Goal: Find specific page/section: Find specific page/section

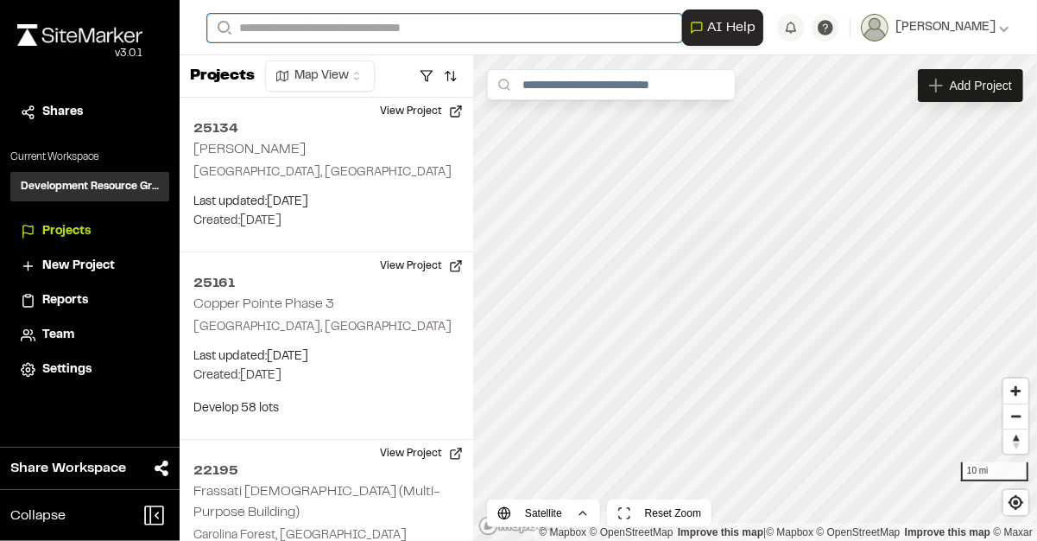
click at [279, 22] on input "Search" at bounding box center [444, 28] width 475 height 29
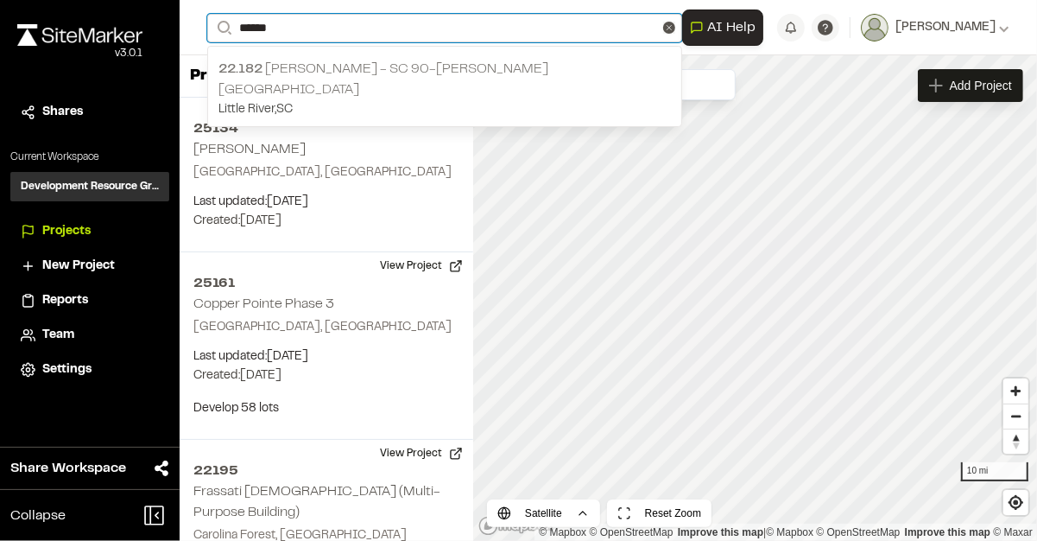
type input "******"
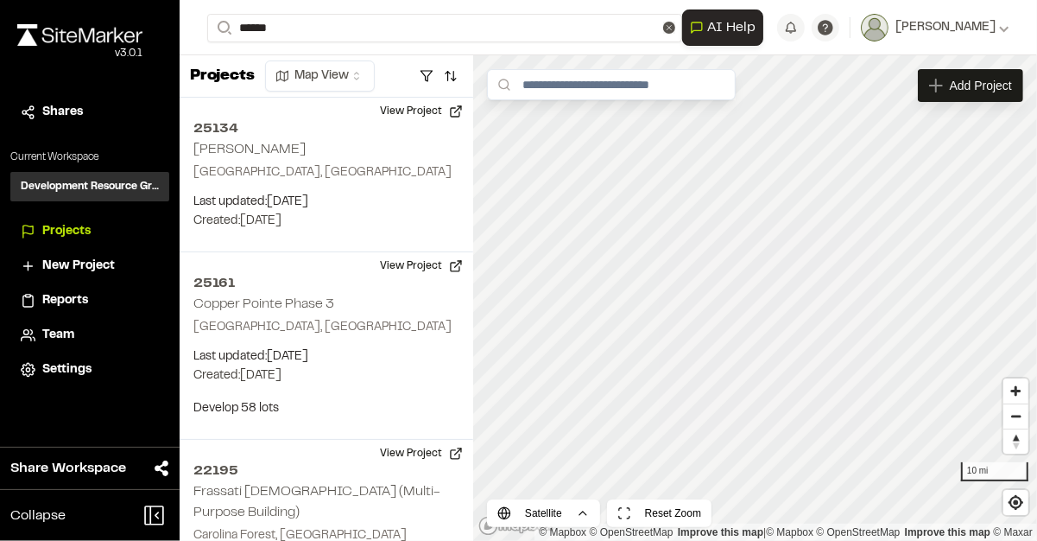
click at [298, 76] on p "22.182 [PERSON_NAME] - SC 90-[PERSON_NAME][GEOGRAPHIC_DATA]" at bounding box center [445, 79] width 453 height 41
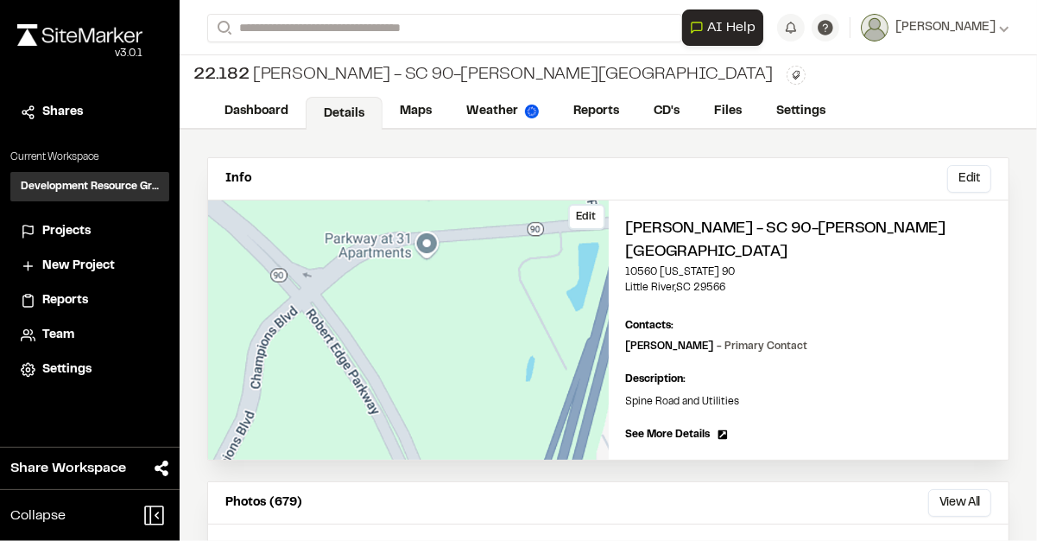
click at [424, 234] on div "Edit" at bounding box center [408, 329] width 401 height 259
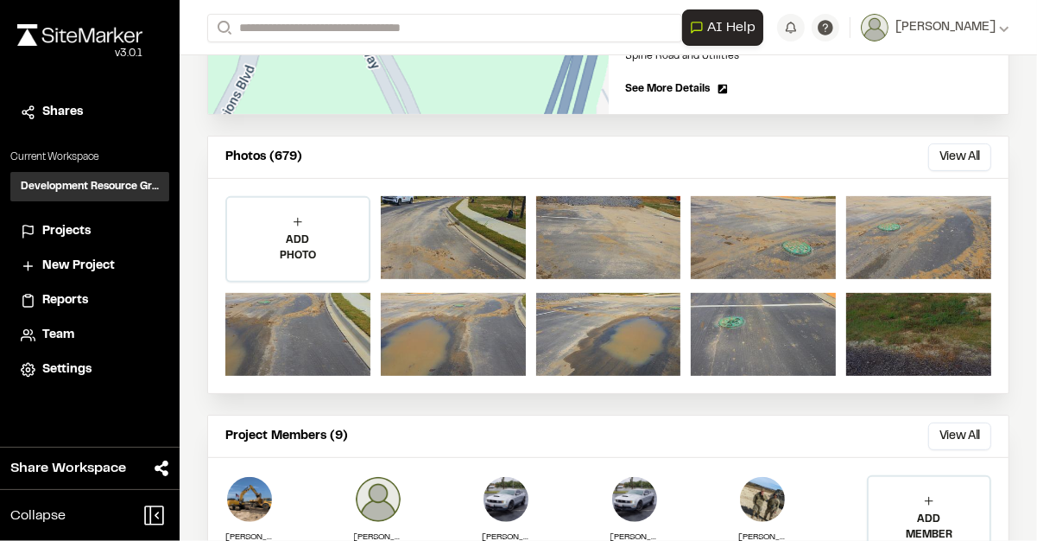
click at [283, 148] on p "Photos (679)" at bounding box center [263, 157] width 77 height 19
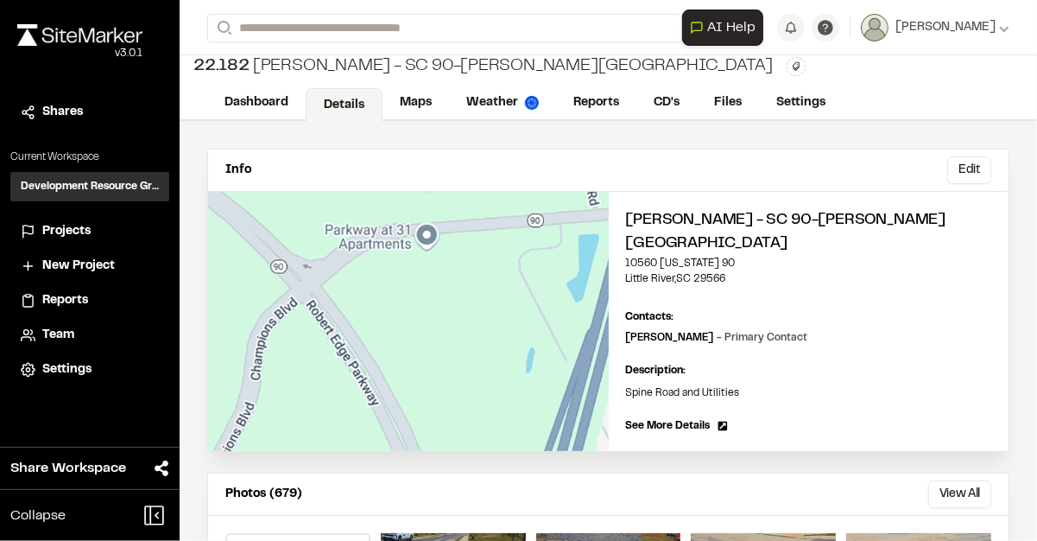
scroll to position [0, 0]
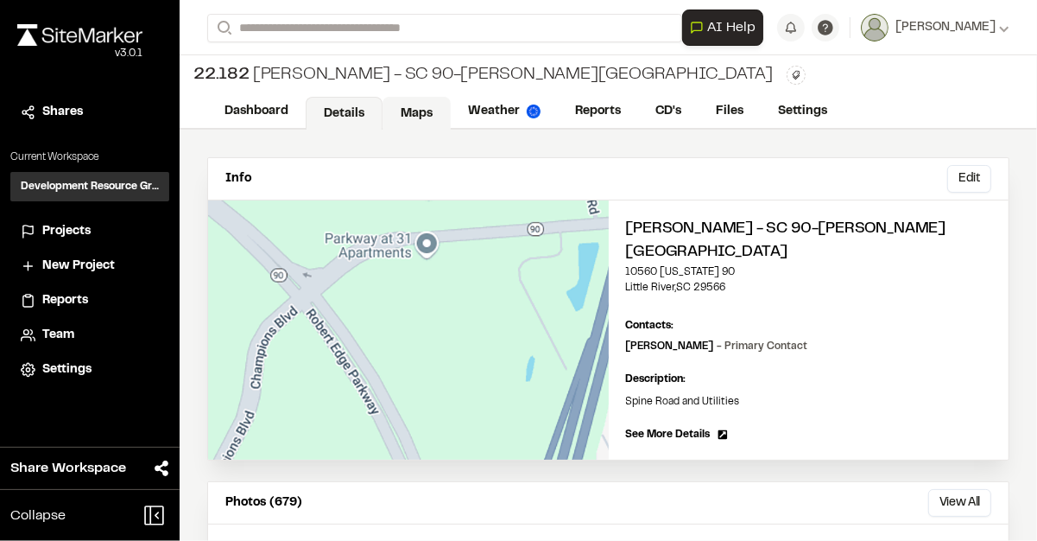
click at [415, 115] on link "Maps" at bounding box center [417, 113] width 68 height 33
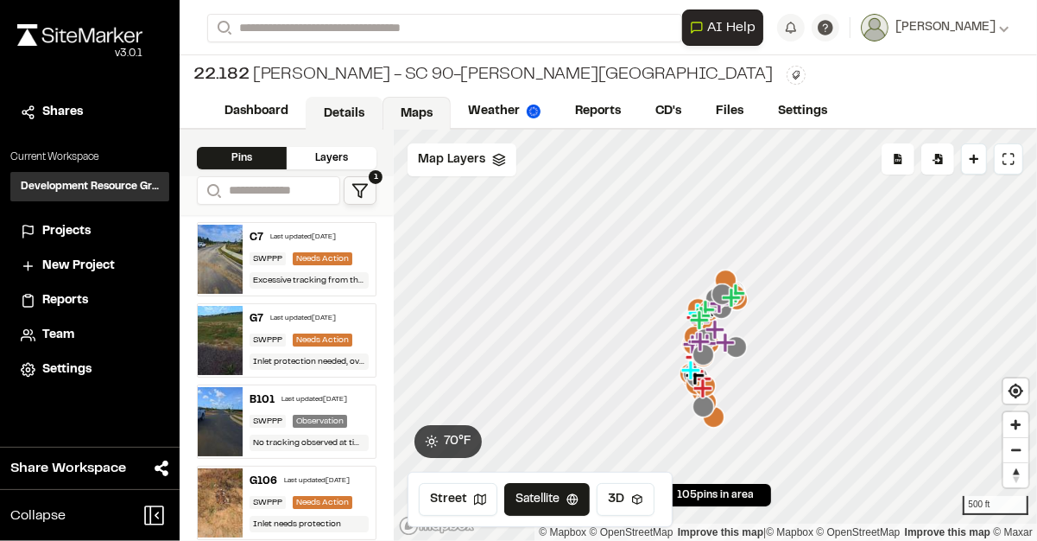
click at [341, 115] on link "Details" at bounding box center [344, 113] width 77 height 33
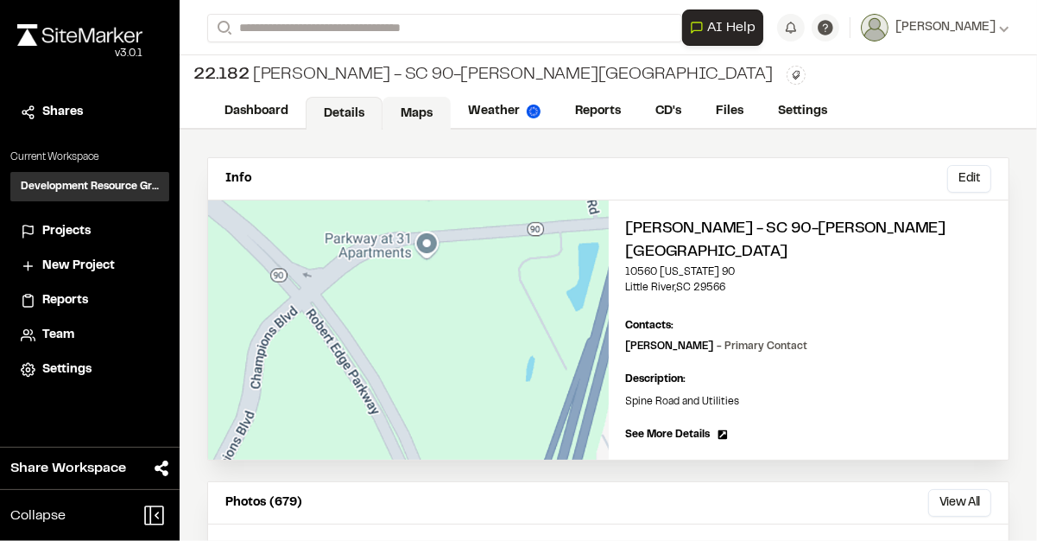
click at [415, 113] on link "Maps" at bounding box center [417, 113] width 68 height 33
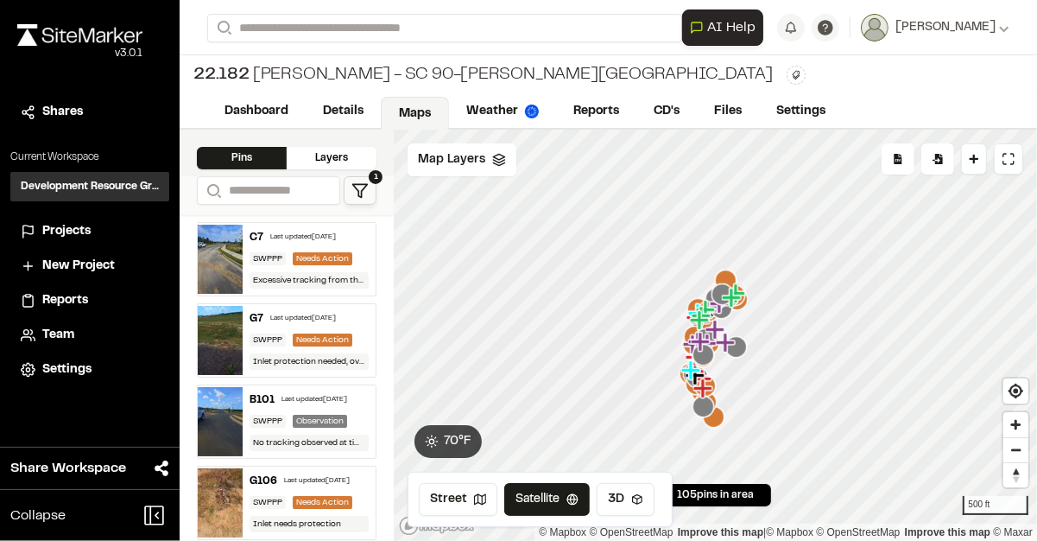
click at [698, 327] on icon "Map marker" at bounding box center [699, 319] width 19 height 19
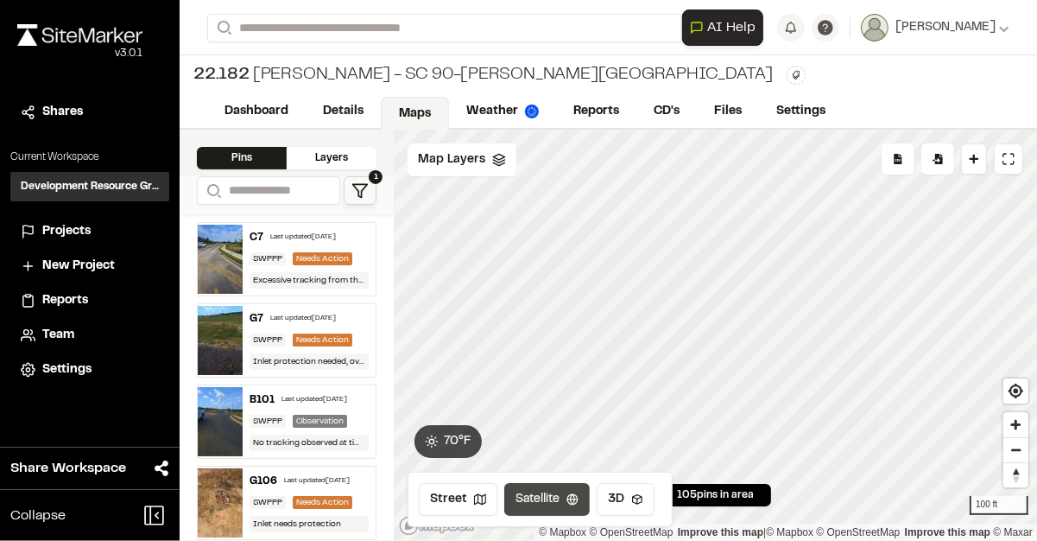
drag, startPoint x: 743, startPoint y: 242, endPoint x: 551, endPoint y: 504, distance: 324.4
click at [544, 525] on div "Click to Drop Pin 105 pins in area Export Pins Available Datums Datums Apply Co…" at bounding box center [715, 335] width 643 height 411
click at [513, 540] on html "Close sidebar v 3.0.1 Shares Current Workspace Development Resource Group DR Pr…" at bounding box center [518, 270] width 1037 height 541
click at [542, 516] on div "Click to Drop Pin 105 pins in area Export Pins Available Datums Datums Apply Co…" at bounding box center [715, 335] width 643 height 411
click at [542, 498] on div "Click to Drop Pin 105 pins in area Export Pins Available Datums Datums Apply Co…" at bounding box center [715, 335] width 643 height 411
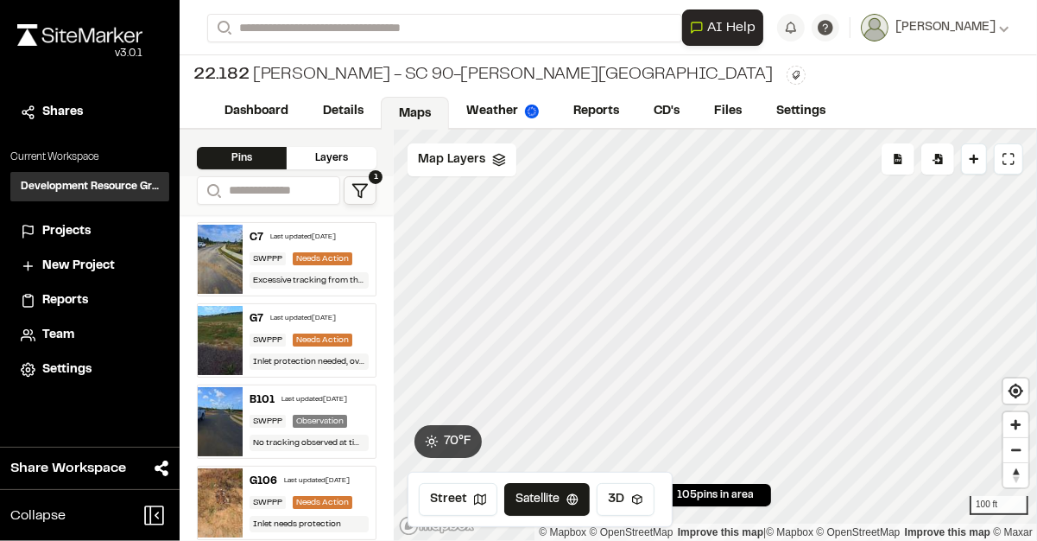
click at [639, 540] on html "Close sidebar v 3.0.1 Shares Current Workspace Development Resource Group DR Pr…" at bounding box center [518, 270] width 1037 height 541
click at [517, 540] on html "Close sidebar v 3.0.1 Shares Current Workspace Development Resource Group DR Pr…" at bounding box center [518, 270] width 1037 height 541
click at [568, 518] on div "Click to Drop Pin 105 pins in area Export Pins Available Datums Datums Apply Co…" at bounding box center [715, 335] width 643 height 411
click at [644, 529] on div "500 ft © Mapbox © OpenStreetMap Improve this map | © Mapbox © OpenStreetMap Imp…" at bounding box center [715, 335] width 643 height 411
